Goal: Find contact information: Find contact information

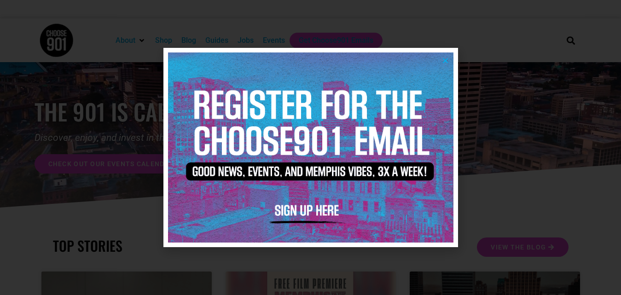
click at [445, 56] on img at bounding box center [310, 147] width 285 height 190
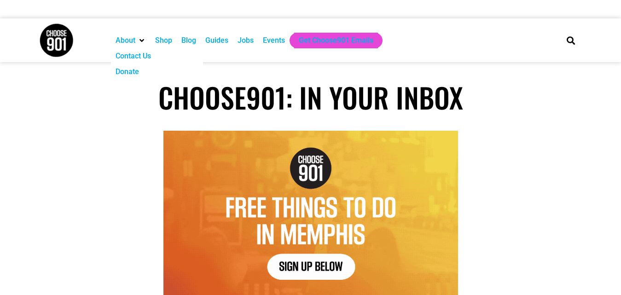
click at [128, 60] on div "Contact Us" at bounding box center [133, 56] width 35 height 11
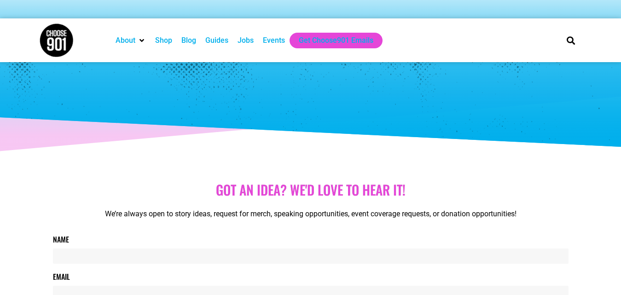
scroll to position [513, 0]
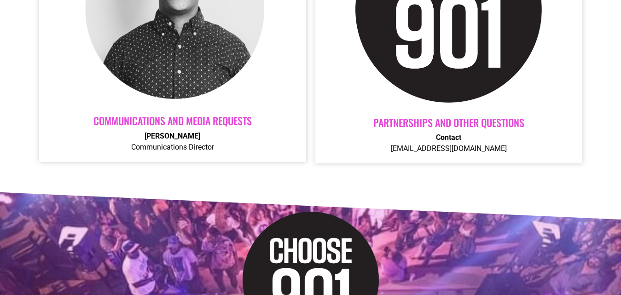
click at [446, 146] on p "Contact [EMAIL_ADDRESS][DOMAIN_NAME]" at bounding box center [448, 143] width 249 height 22
copy div "[EMAIL_ADDRESS][DOMAIN_NAME]"
